Goal: Task Accomplishment & Management: Use online tool/utility

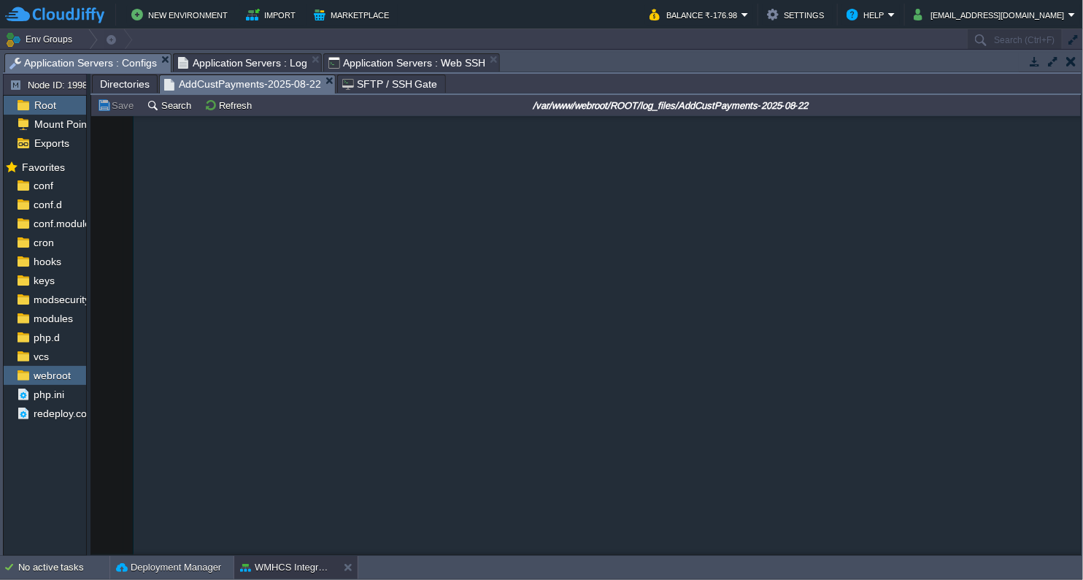
scroll to position [105515, 0]
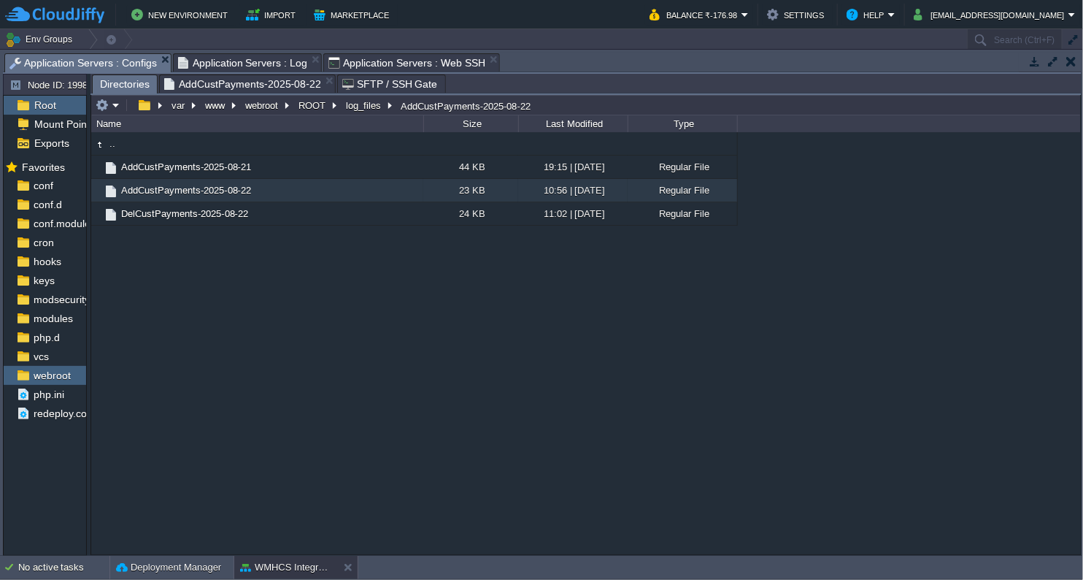
click at [142, 87] on span "Directories" at bounding box center [125, 84] width 50 height 18
click at [313, 108] on button "ROOT" at bounding box center [312, 105] width 33 height 13
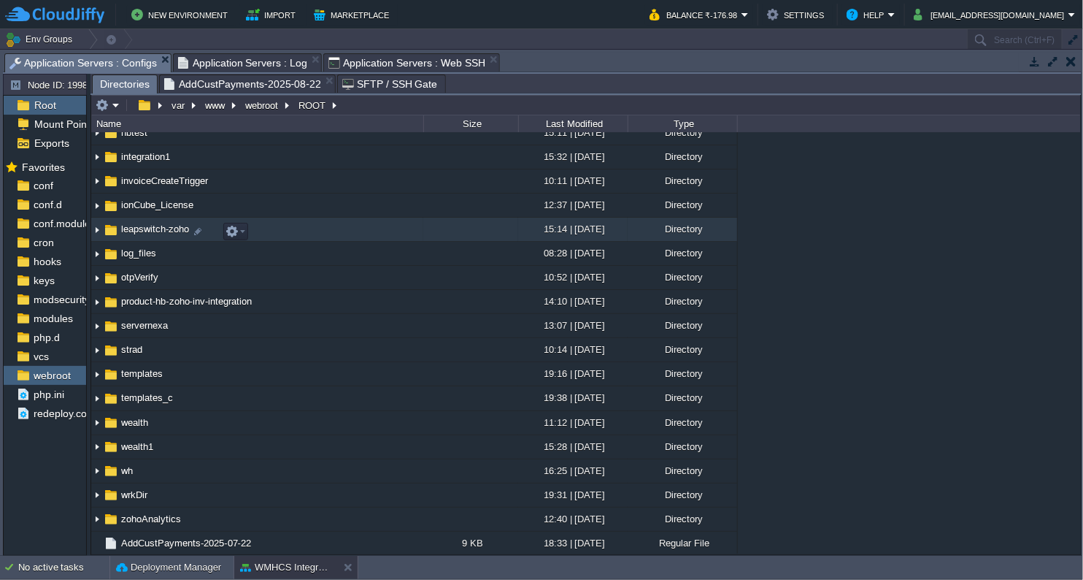
scroll to position [0, 0]
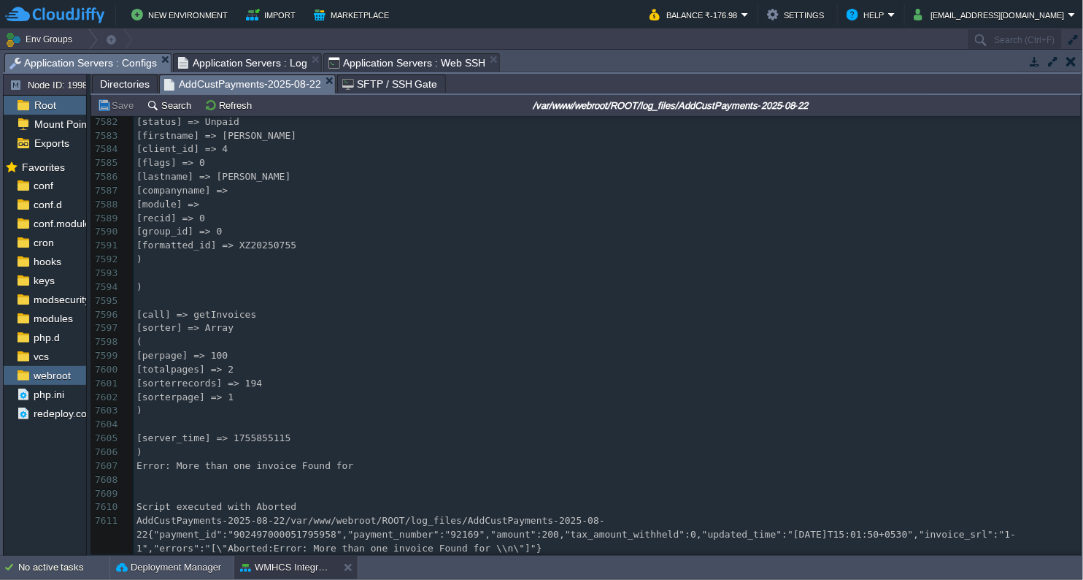
click at [258, 84] on span "AddCustPayments-2025-08-22" at bounding box center [242, 84] width 157 height 18
click at [120, 79] on span "Directories" at bounding box center [125, 84] width 50 height 18
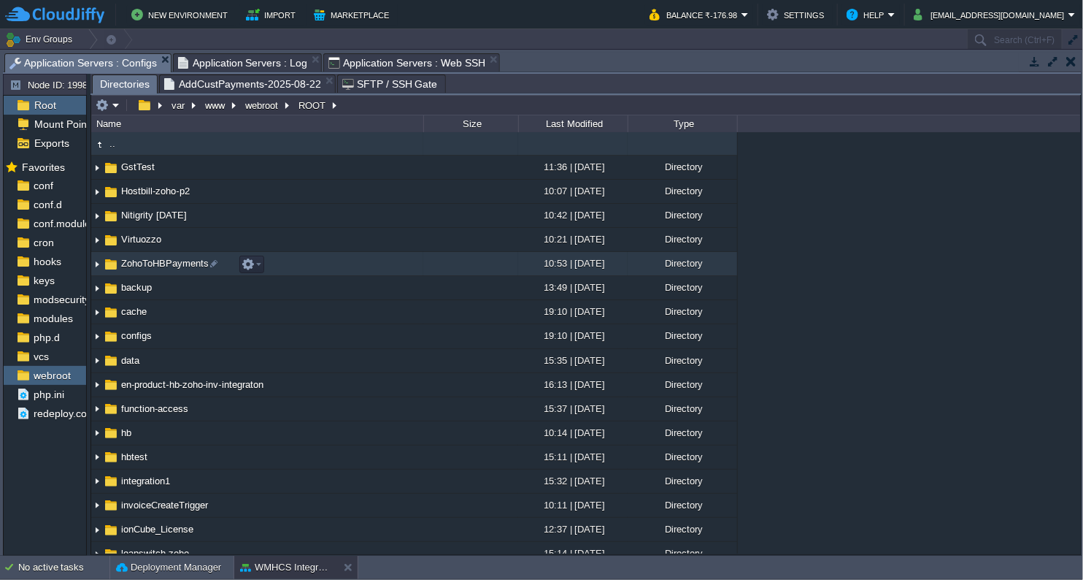
click at [170, 261] on span "ZohoToHBPayments" at bounding box center [165, 263] width 92 height 12
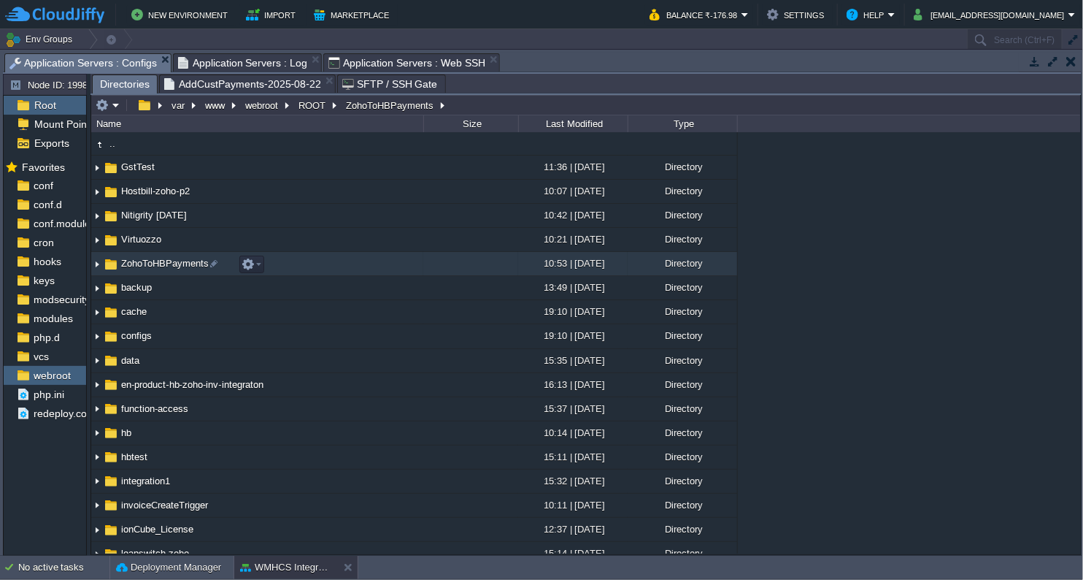
click at [170, 261] on span "ZohoToHBPayments" at bounding box center [165, 263] width 92 height 12
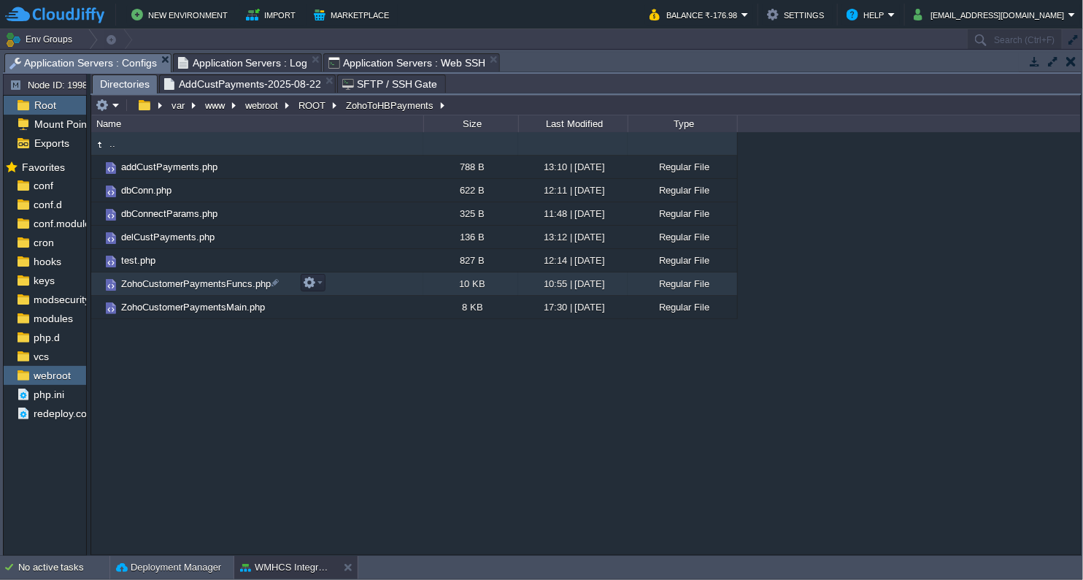
click at [186, 282] on span "ZohoCustomerPaymentsFuncs.php" at bounding box center [196, 283] width 154 height 12
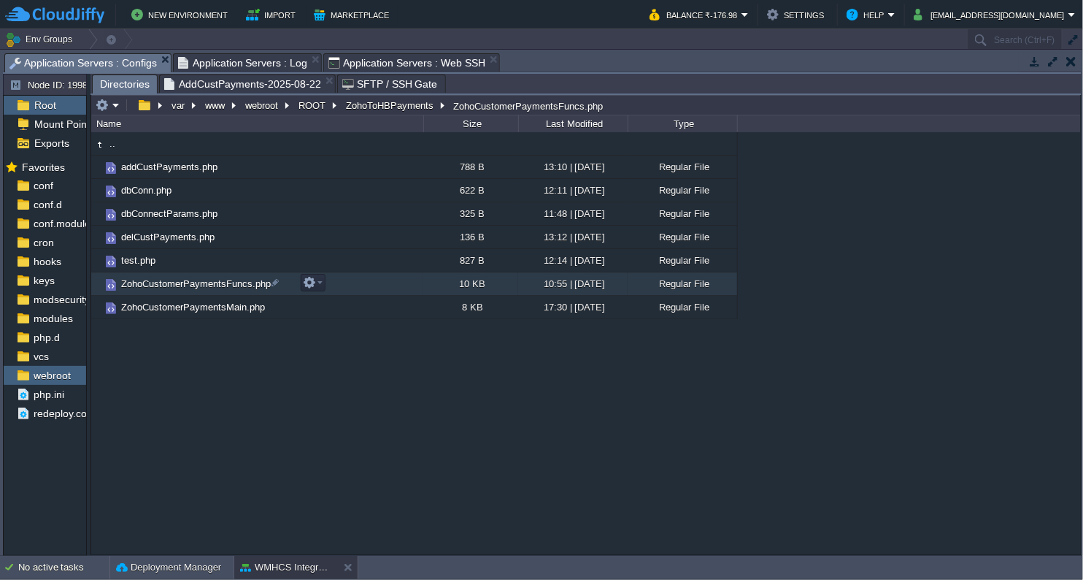
click at [186, 282] on span "ZohoCustomerPaymentsFuncs.php" at bounding box center [196, 283] width 154 height 12
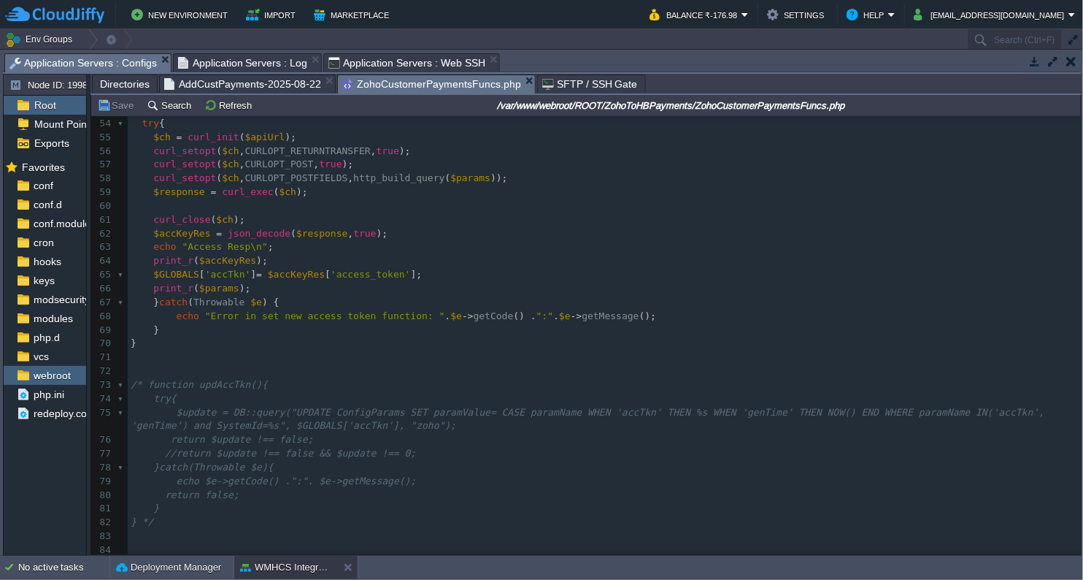
scroll to position [730, 0]
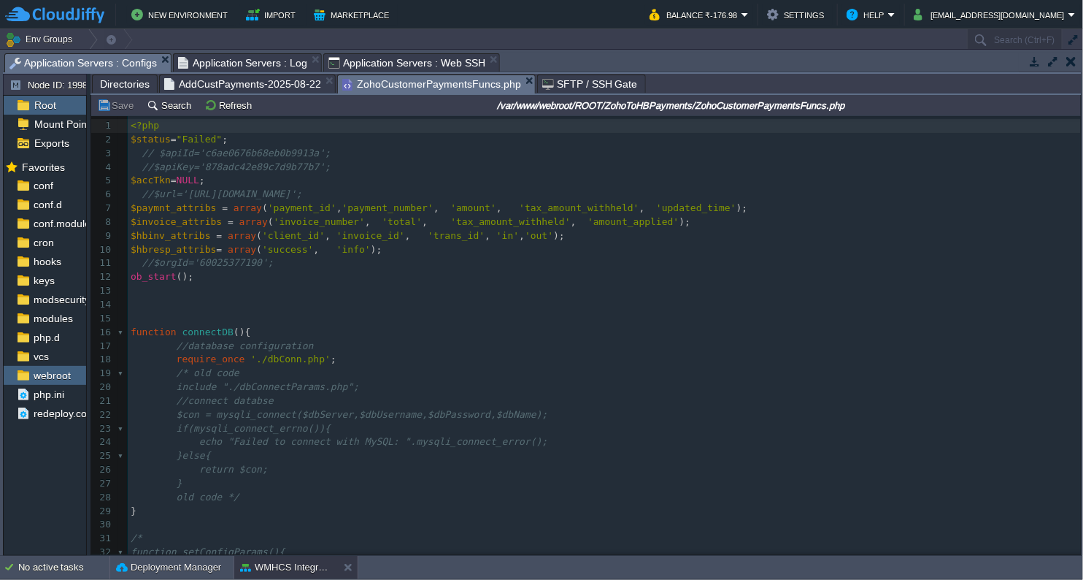
click at [134, 85] on span "Directories" at bounding box center [125, 84] width 50 height 18
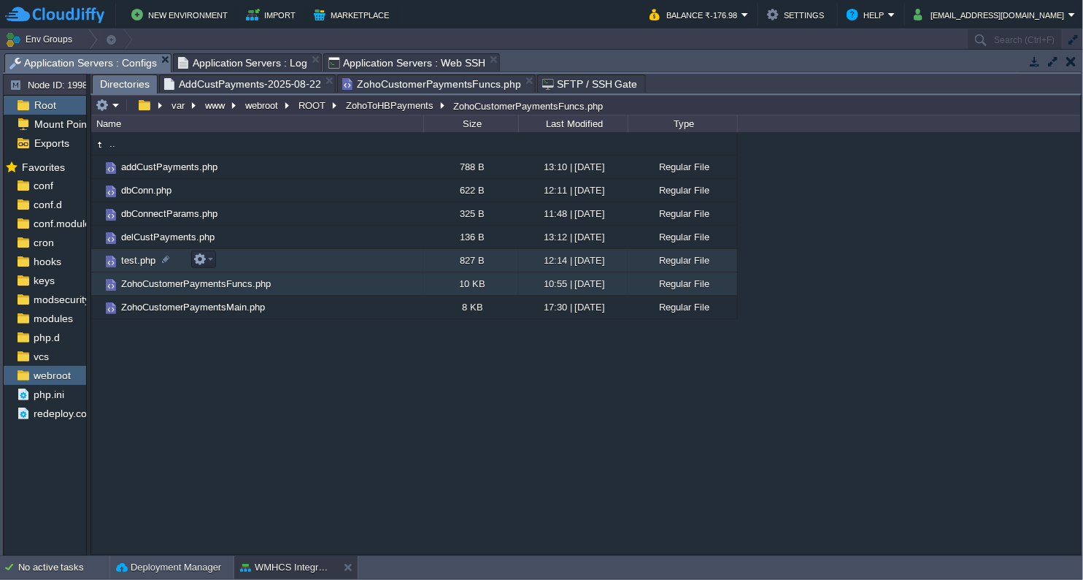
click at [145, 263] on span "test.php" at bounding box center [138, 260] width 39 height 12
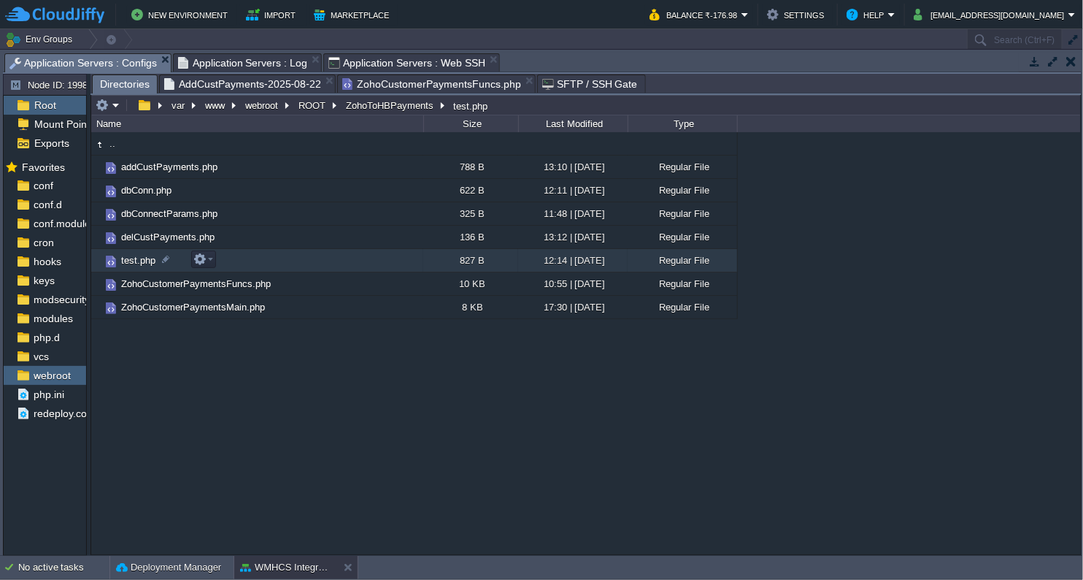
click at [145, 263] on span "test.php" at bounding box center [138, 260] width 39 height 12
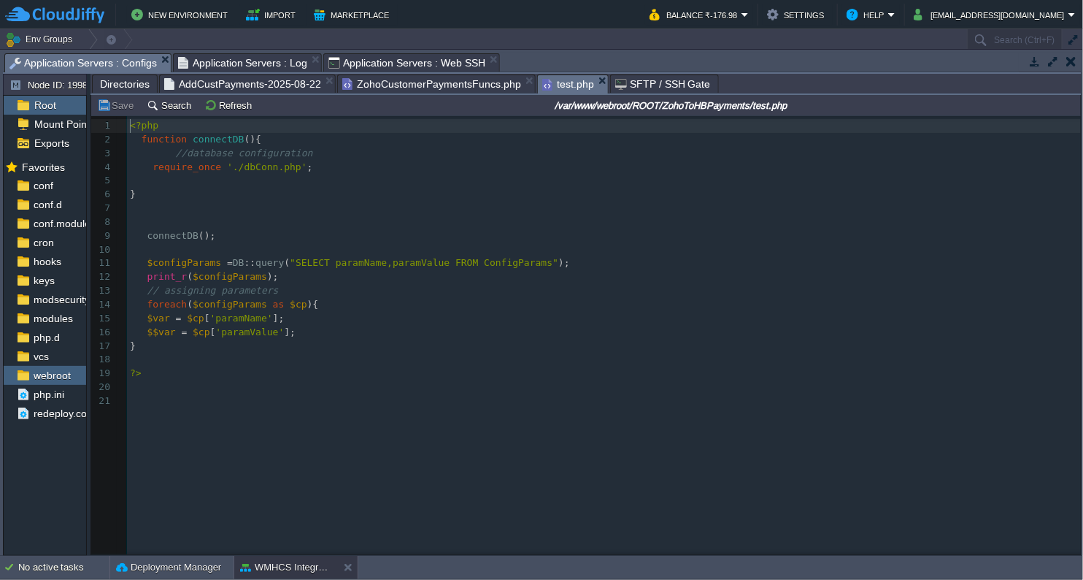
scroll to position [4, 0]
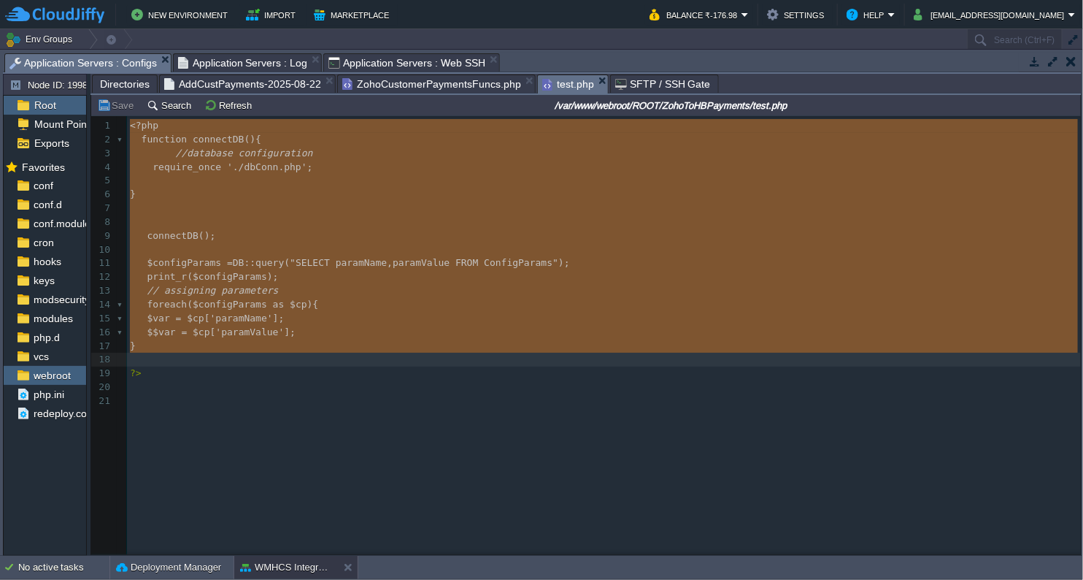
type textarea "<?php function connectDB(){ //database configuration require_once './dbConn.php…"
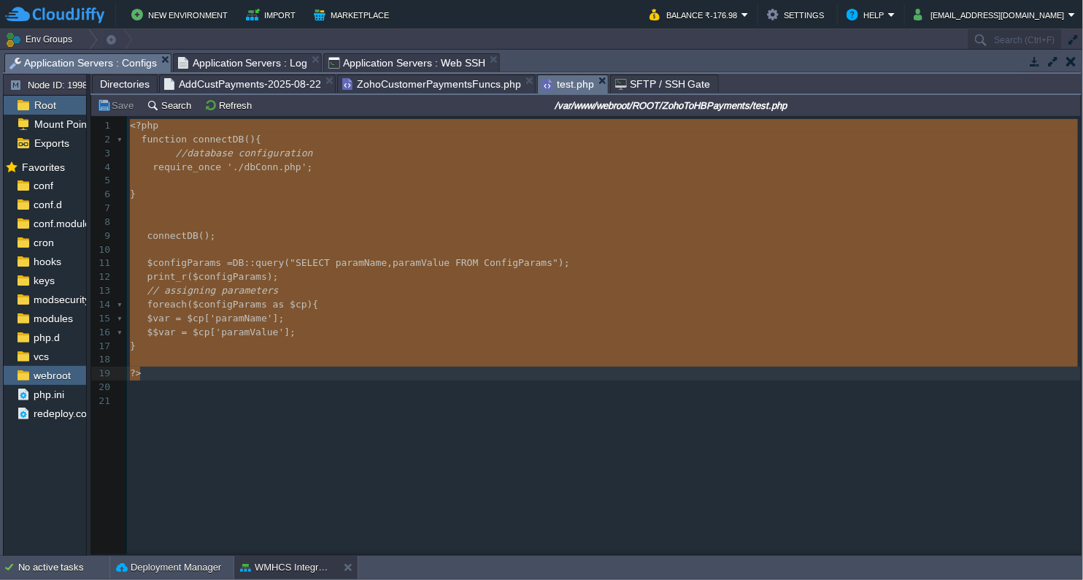
drag, startPoint x: 127, startPoint y: 127, endPoint x: 175, endPoint y: 377, distance: 254.2
click at [575, 388] on pre "​" at bounding box center [606, 387] width 958 height 14
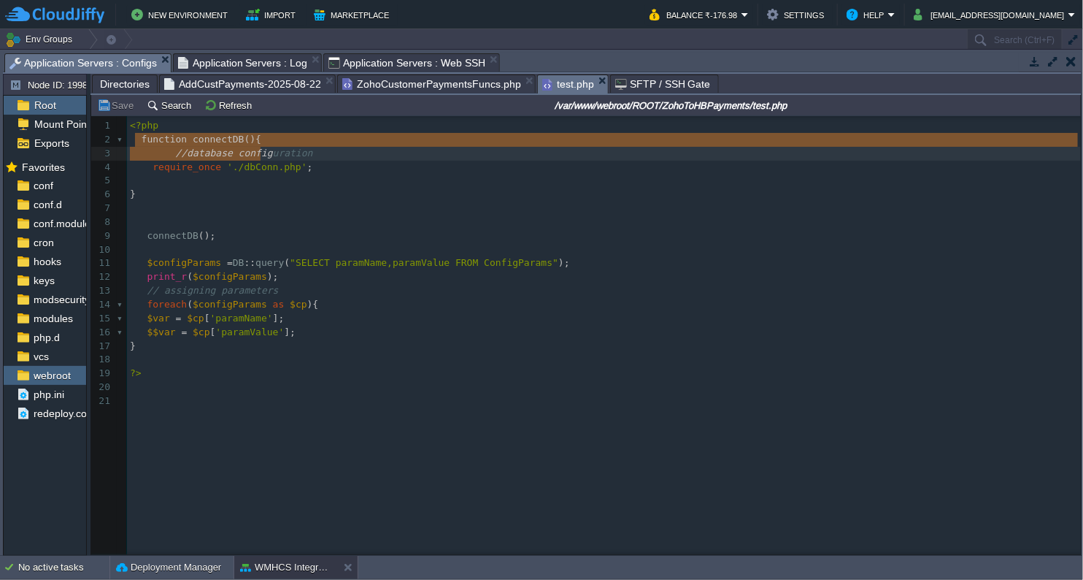
type textarea "function connectDB(){"
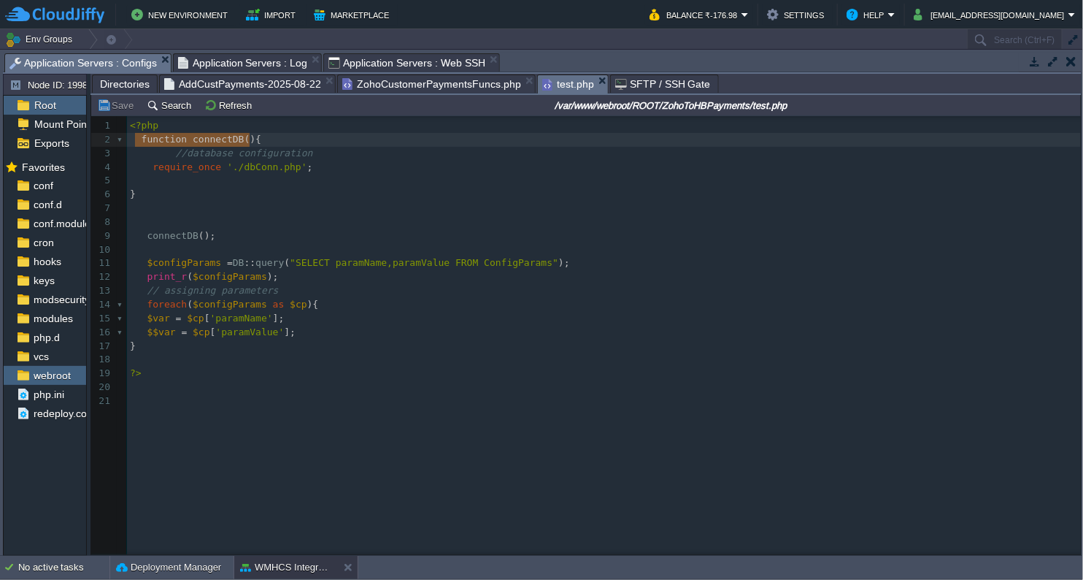
drag, startPoint x: 133, startPoint y: 142, endPoint x: 285, endPoint y: 146, distance: 152.6
type textarea "//database configuration"
type textarea "function connectDB(){"
